Goal: Task Accomplishment & Management: Manage account settings

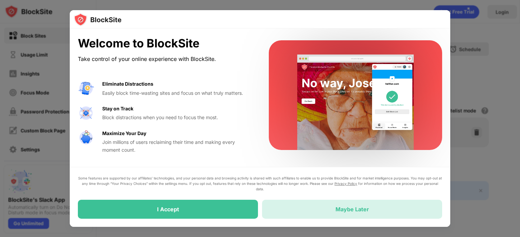
click at [305, 203] on div "Maybe Later" at bounding box center [352, 209] width 180 height 19
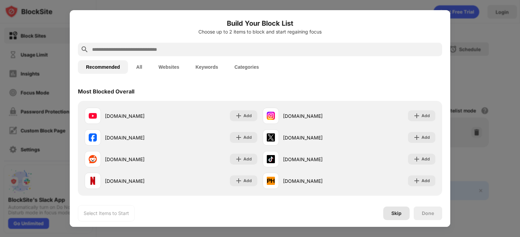
click at [397, 211] on div "Skip" at bounding box center [396, 213] width 10 height 5
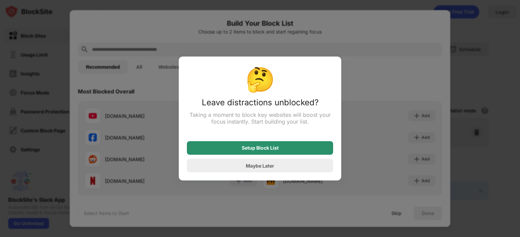
click at [282, 145] on div "Setup Block List" at bounding box center [260, 148] width 146 height 14
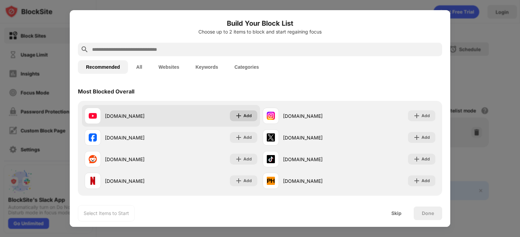
click at [236, 113] on img at bounding box center [238, 115] width 7 height 7
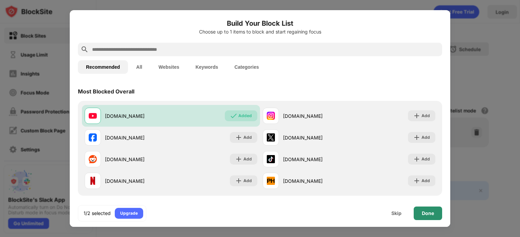
click at [432, 212] on div "Done" at bounding box center [428, 213] width 12 height 5
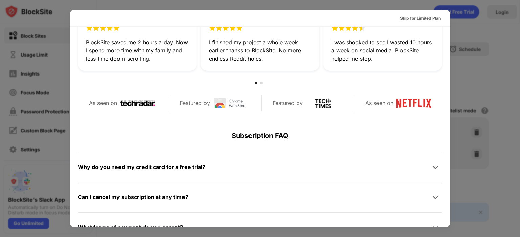
scroll to position [330, 0]
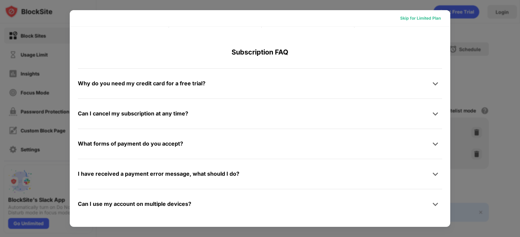
click at [419, 18] on div "Skip for Limited Plan" at bounding box center [420, 18] width 41 height 7
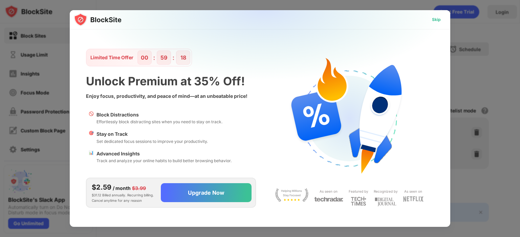
click at [433, 20] on div "Skip" at bounding box center [436, 19] width 9 height 7
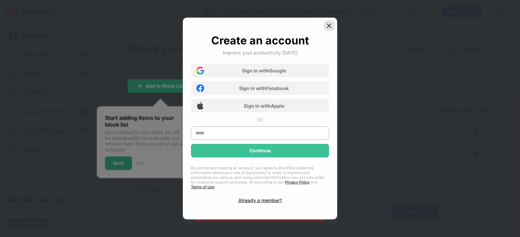
click at [328, 29] on img at bounding box center [329, 25] width 7 height 7
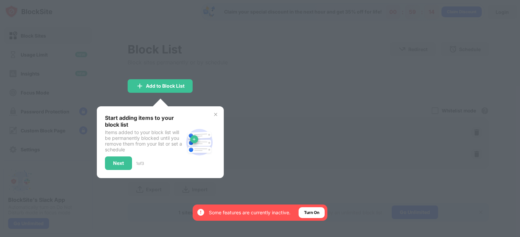
click at [211, 61] on div at bounding box center [260, 118] width 520 height 237
click at [222, 130] on div "Start adding items to your block list Items added to your block list will be pe…" at bounding box center [160, 142] width 127 height 72
click at [315, 218] on div "Turn On" at bounding box center [312, 212] width 26 height 11
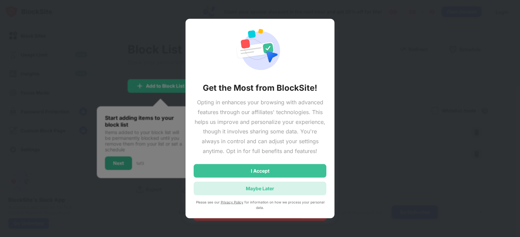
click at [262, 184] on div "Maybe Later" at bounding box center [260, 188] width 133 height 14
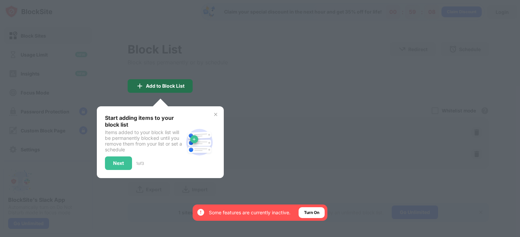
click at [165, 86] on div "Add to Block List" at bounding box center [165, 85] width 39 height 5
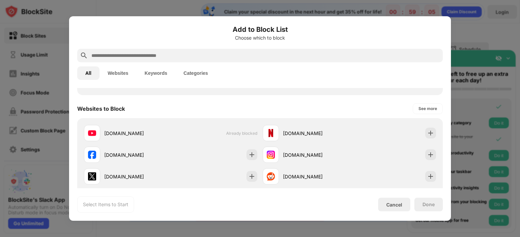
scroll to position [115, 0]
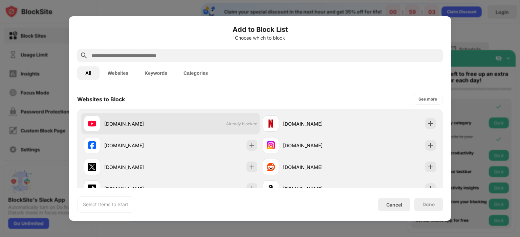
click at [126, 127] on div "[DOMAIN_NAME]" at bounding box center [127, 123] width 87 height 16
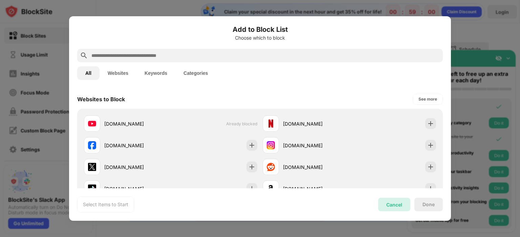
click at [393, 208] on div "Cancel" at bounding box center [394, 205] width 32 height 14
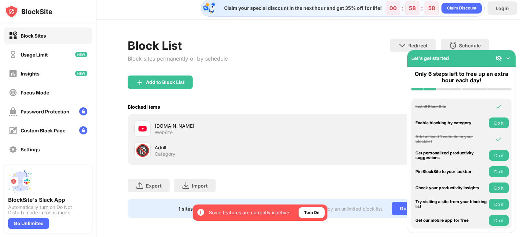
scroll to position [8, 0]
click at [325, 86] on div "Add to Block List" at bounding box center [308, 88] width 361 height 24
click at [315, 211] on div "Turn On" at bounding box center [311, 212] width 15 height 7
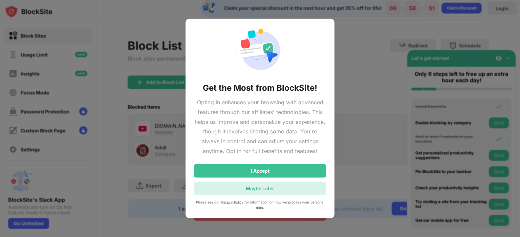
click at [278, 185] on div "Maybe Later" at bounding box center [260, 188] width 133 height 14
